Goal: Transaction & Acquisition: Book appointment/travel/reservation

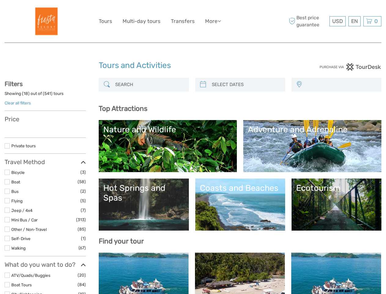
select select
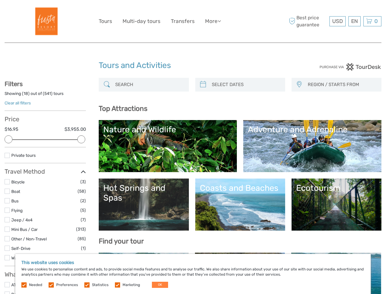
click at [165, 21] on ul "Tours Multi-day tours Transfers More Travel Articles Back to Hotel Travel Artic…" at bounding box center [165, 21] width 132 height 9
click at [213, 21] on link "More" at bounding box center [213, 21] width 16 height 9
click at [221, 21] on icon at bounding box center [219, 20] width 3 height 5
click at [337, 21] on span "USD" at bounding box center [337, 21] width 11 height 6
click at [354, 21] on div "EN English Español Deutsch" at bounding box center [355, 21] width 12 height 10
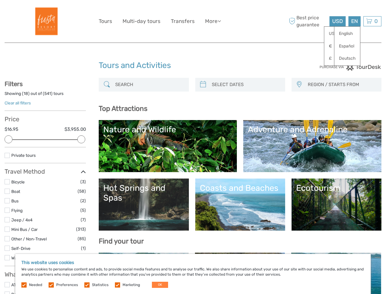
click at [373, 21] on div "0 Items Total $0,00 Checkout The shopping cart is empty." at bounding box center [373, 21] width 18 height 10
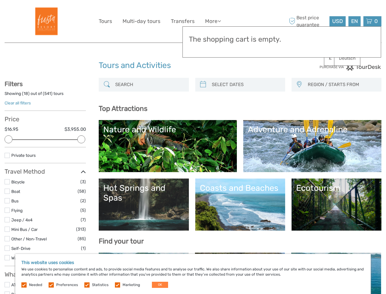
click at [9, 139] on div at bounding box center [9, 139] width 8 height 8
